Goal: Transaction & Acquisition: Download file/media

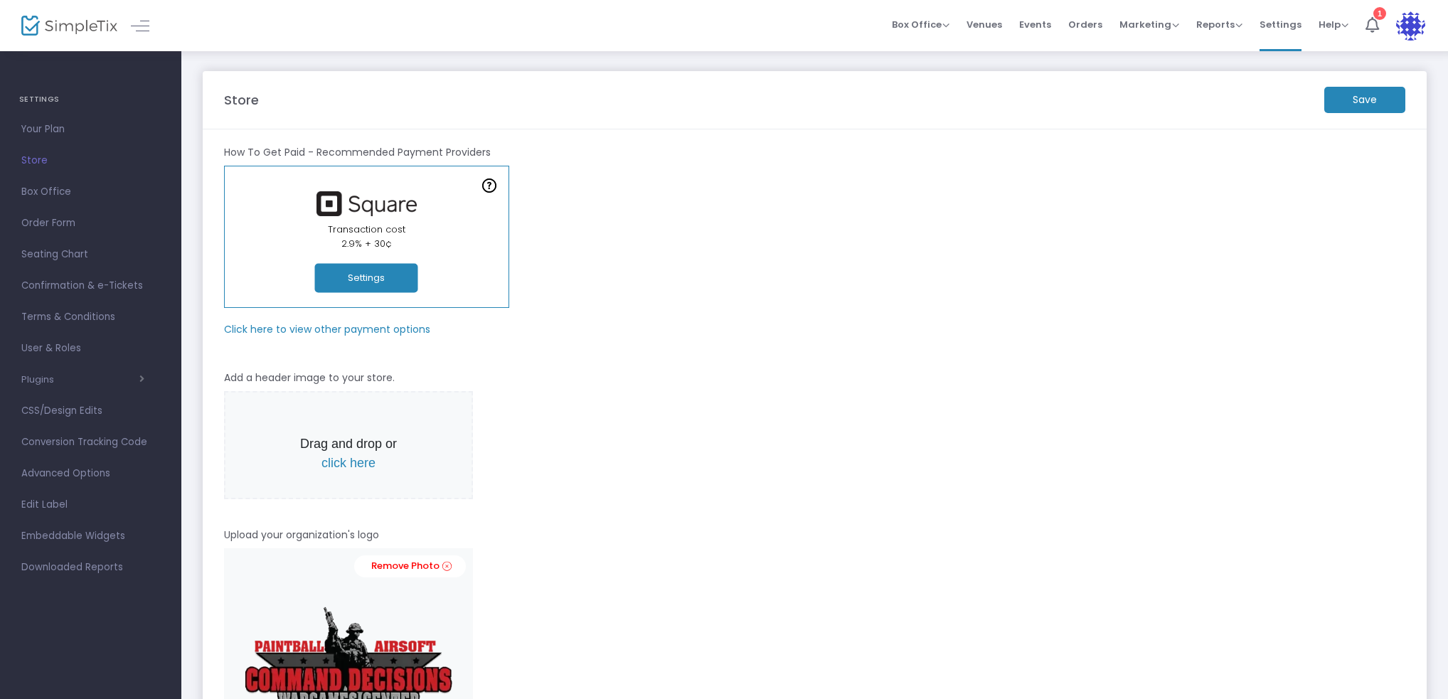
click at [100, 31] on img at bounding box center [69, 26] width 96 height 21
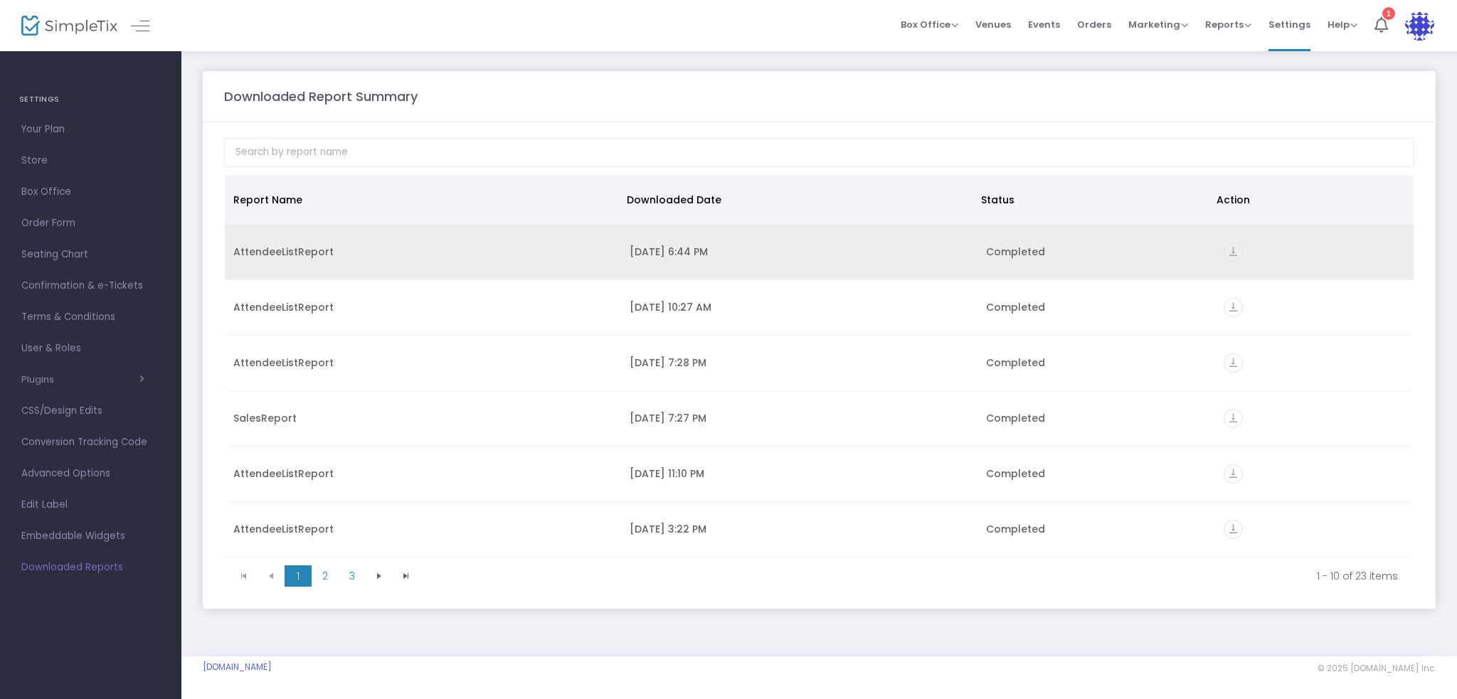
click at [1226, 253] on icon "vertical_align_bottom" at bounding box center [1232, 252] width 19 height 19
